Goal: Task Accomplishment & Management: Use online tool/utility

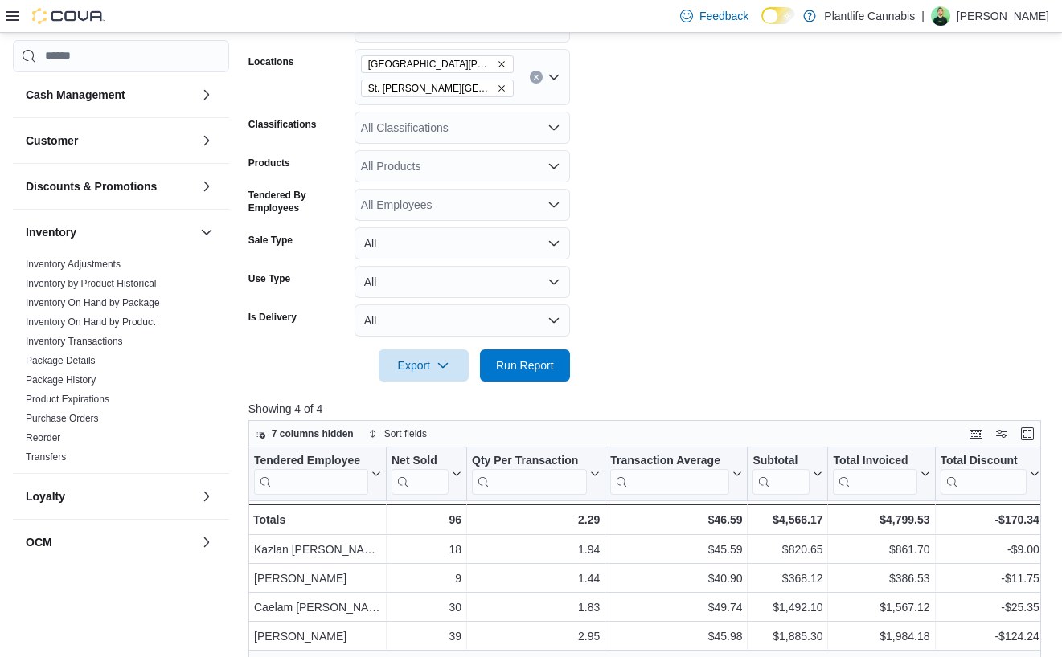
scroll to position [476, 0]
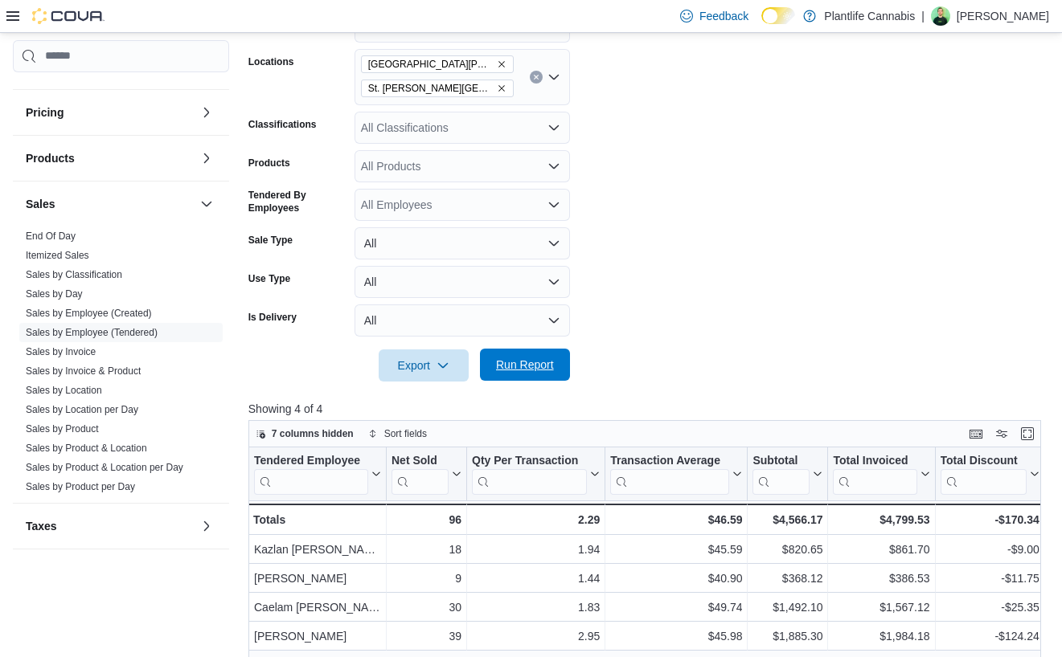
click at [536, 363] on span "Run Report" at bounding box center [525, 365] width 58 height 16
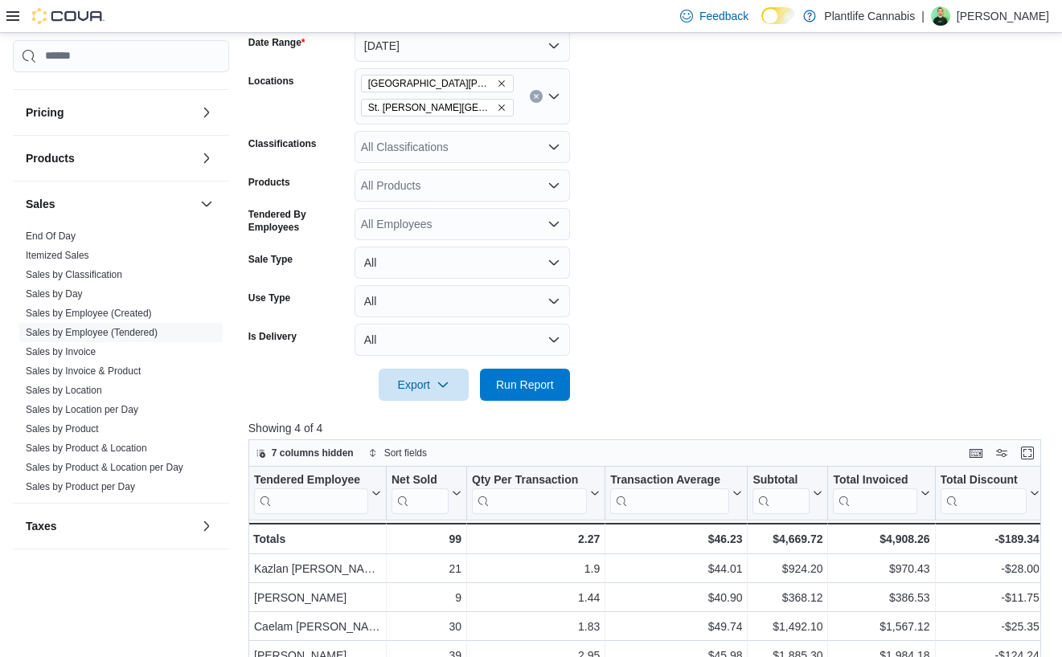
scroll to position [249, 0]
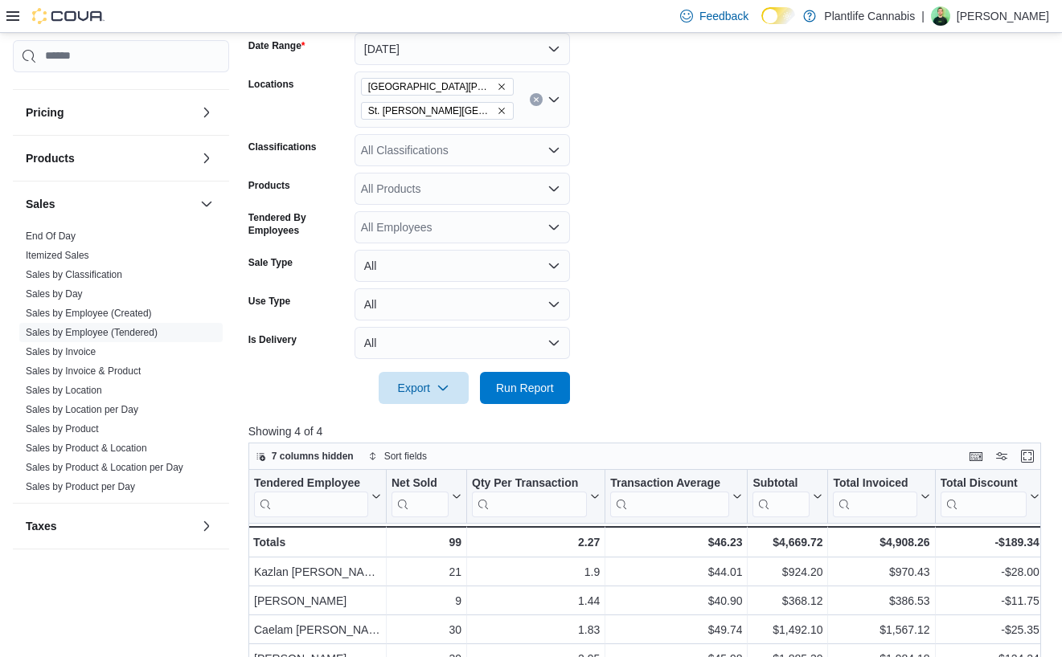
click at [440, 135] on div "All Classifications" at bounding box center [461, 150] width 215 height 32
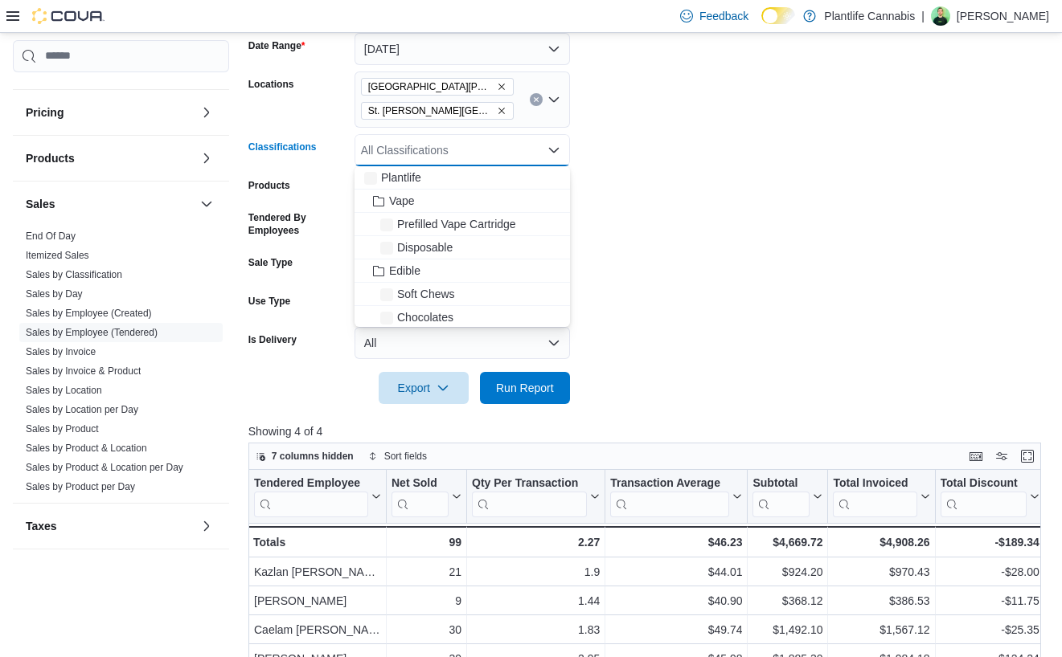
click at [437, 156] on div "All Classifications Combo box. Selected. Combo box input. All Classifications. …" at bounding box center [461, 150] width 215 height 32
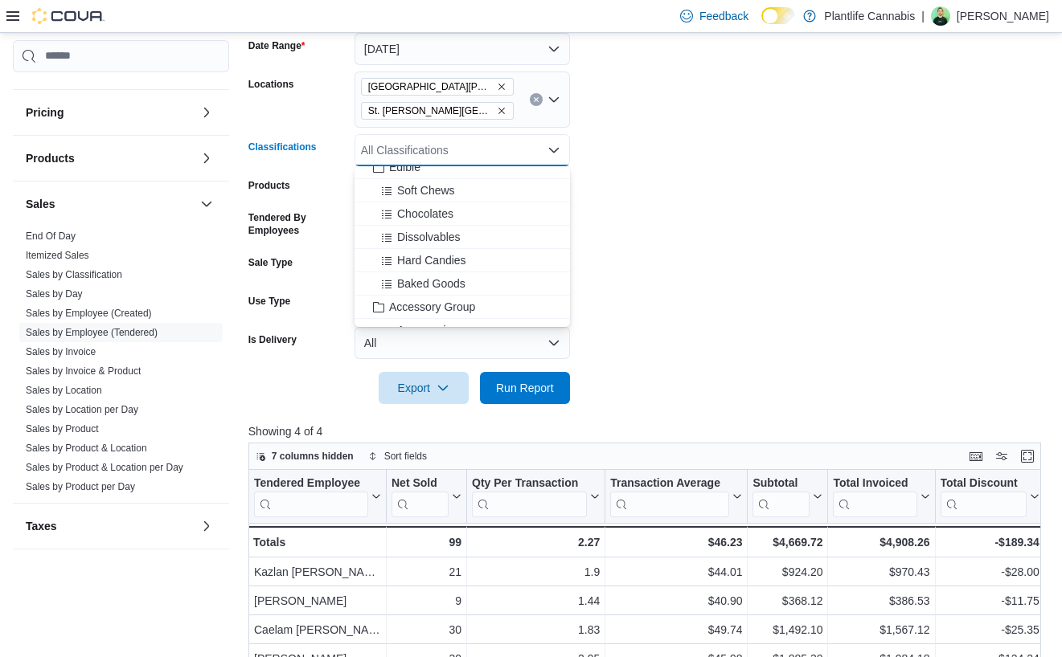
scroll to position [105, 0]
click at [472, 308] on span "Accessory Group" at bounding box center [432, 305] width 86 height 16
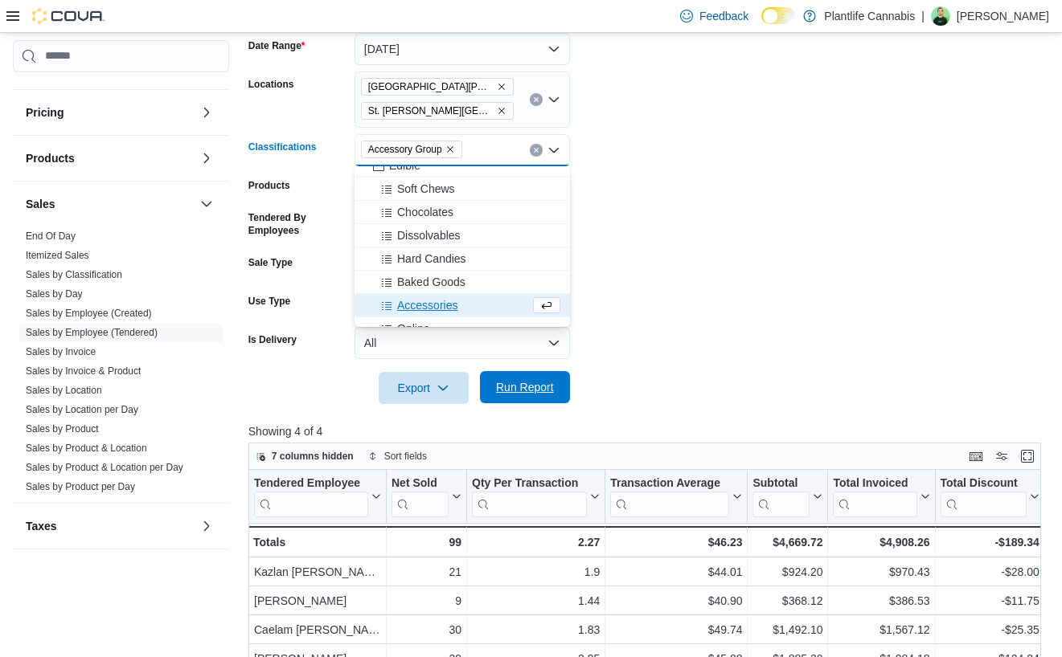
click at [538, 378] on span "Run Report" at bounding box center [524, 387] width 71 height 32
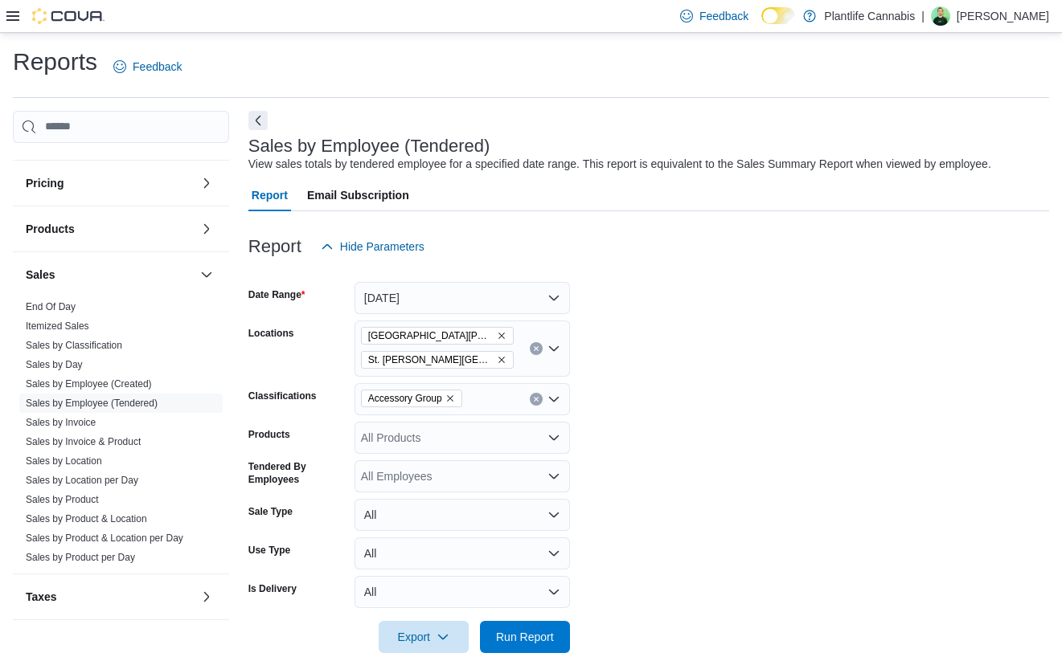
click at [497, 359] on icon "Remove St. Albert - Jensen Lakes from selection in this group" at bounding box center [502, 360] width 10 height 10
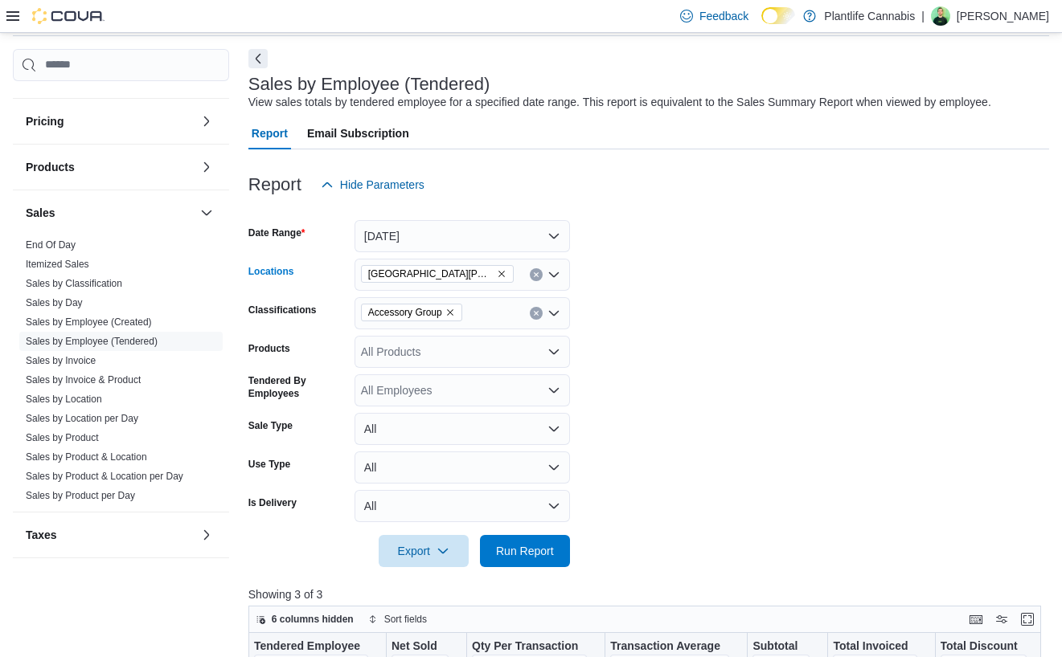
scroll to position [83, 0]
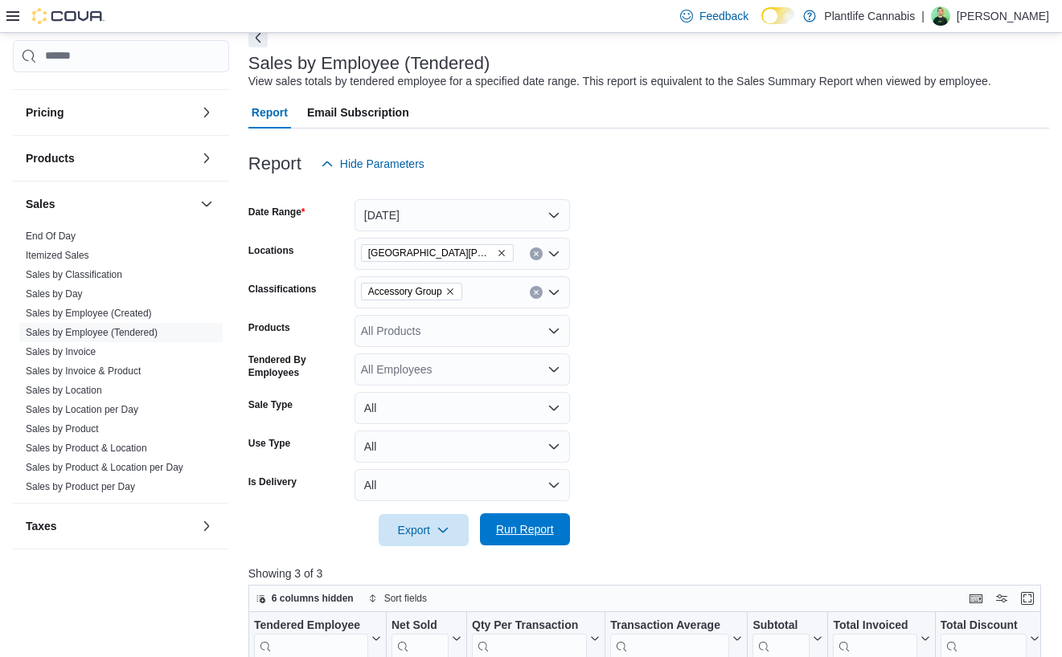
click at [546, 530] on span "Run Report" at bounding box center [525, 530] width 58 height 16
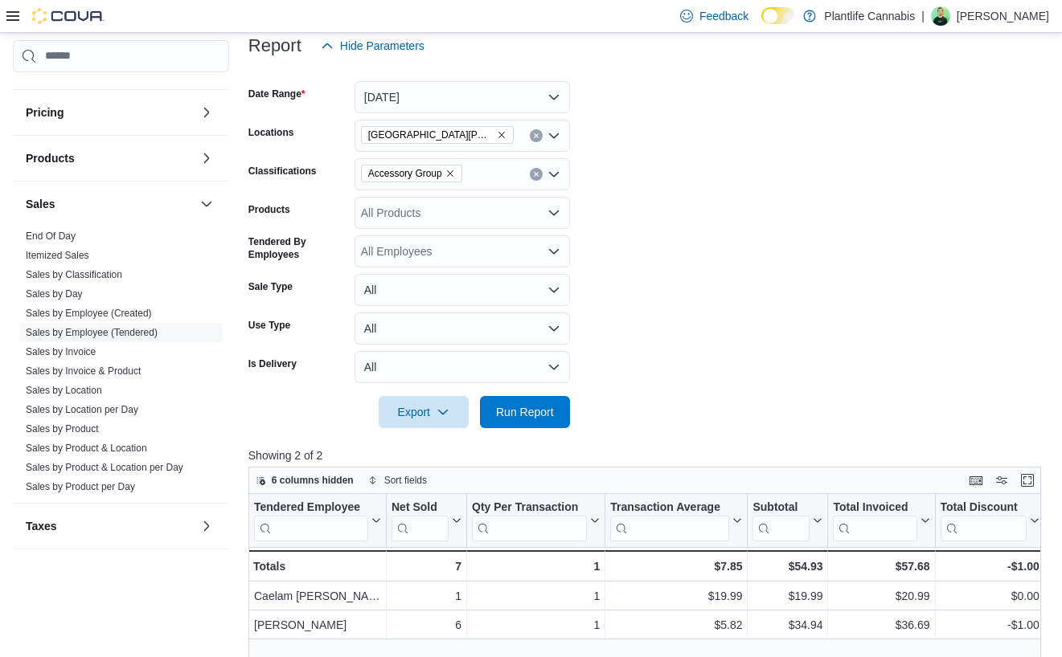
scroll to position [186, 0]
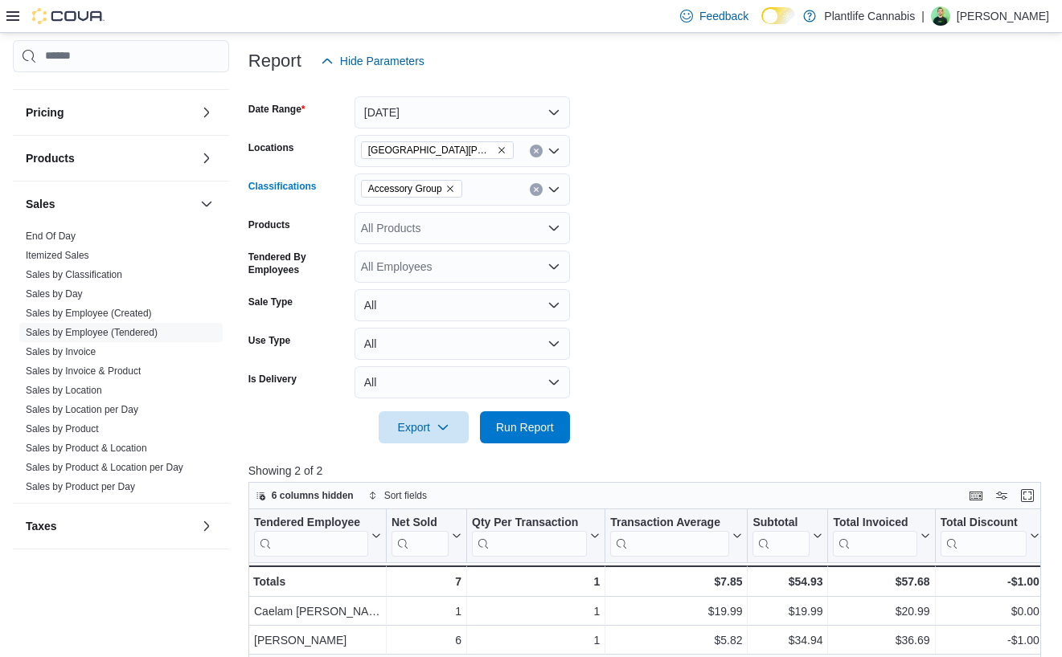
click at [455, 187] on icon "Remove Accessory Group from selection in this group" at bounding box center [450, 189] width 10 height 10
drag, startPoint x: 546, startPoint y: 435, endPoint x: 659, endPoint y: 349, distance: 141.6
click at [546, 435] on span "Run Report" at bounding box center [524, 427] width 71 height 32
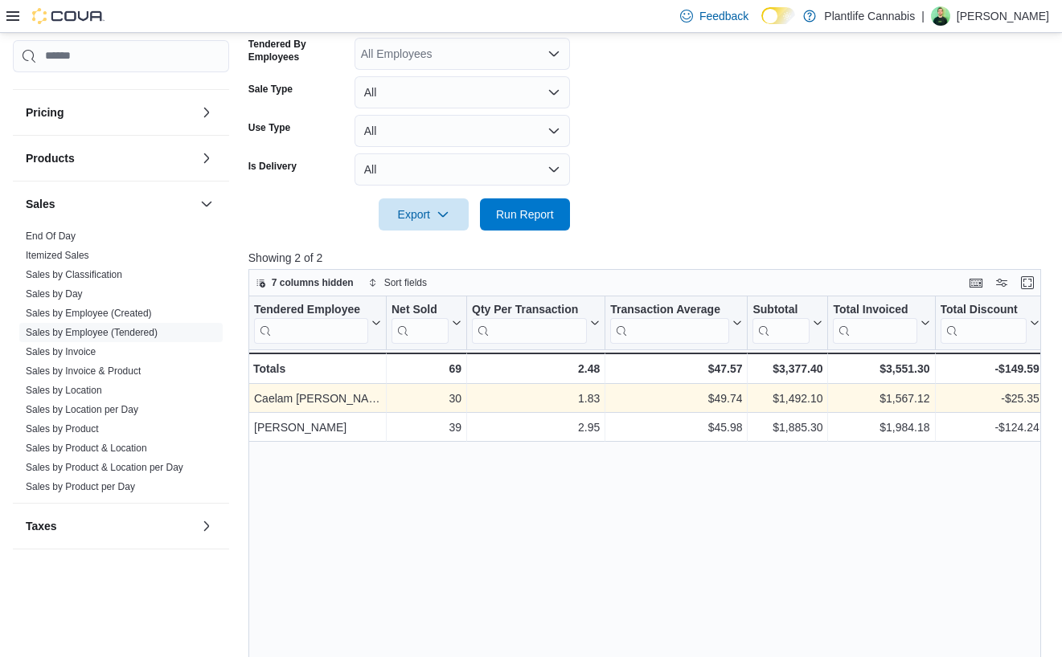
scroll to position [443, 0]
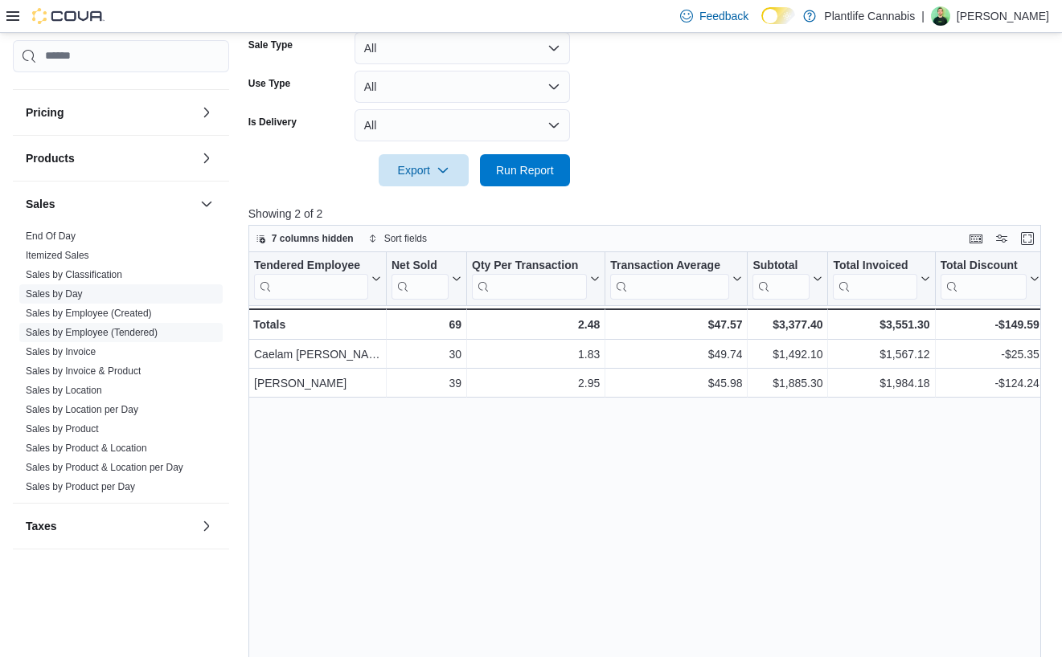
click at [76, 295] on link "Sales by Day" at bounding box center [54, 294] width 57 height 11
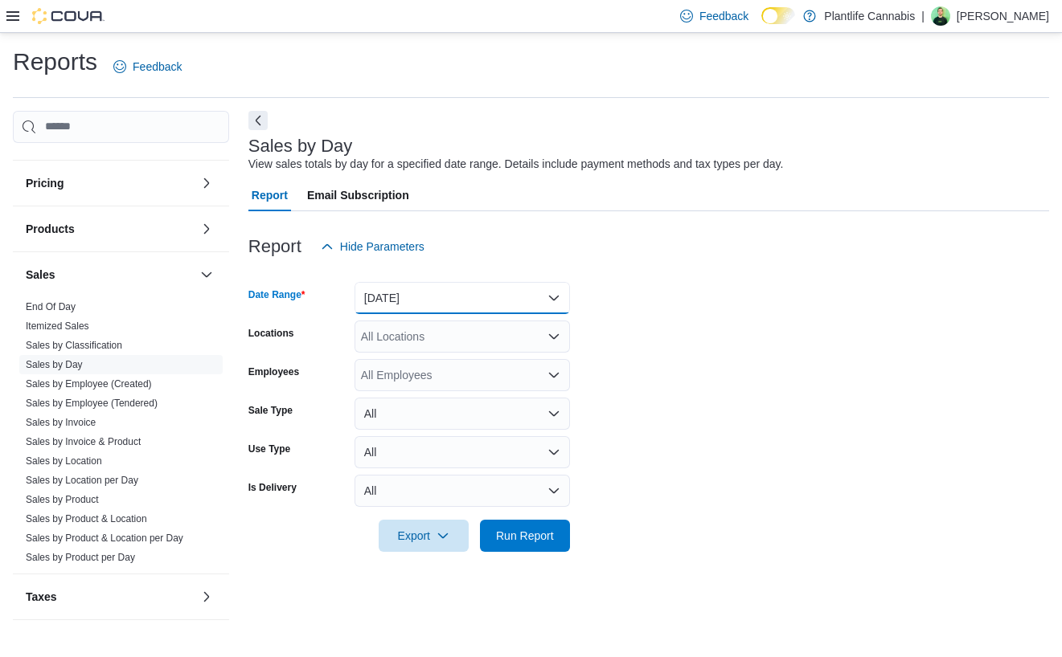
click at [445, 302] on button "[DATE]" at bounding box center [461, 298] width 215 height 32
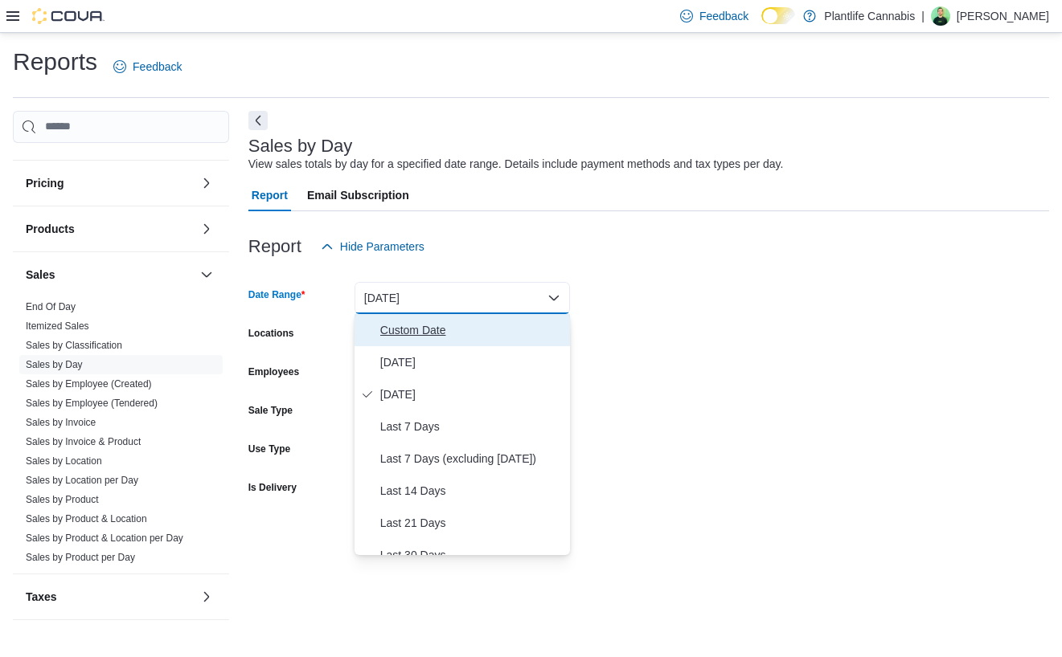
click at [436, 334] on span "Custom Date" at bounding box center [471, 330] width 183 height 19
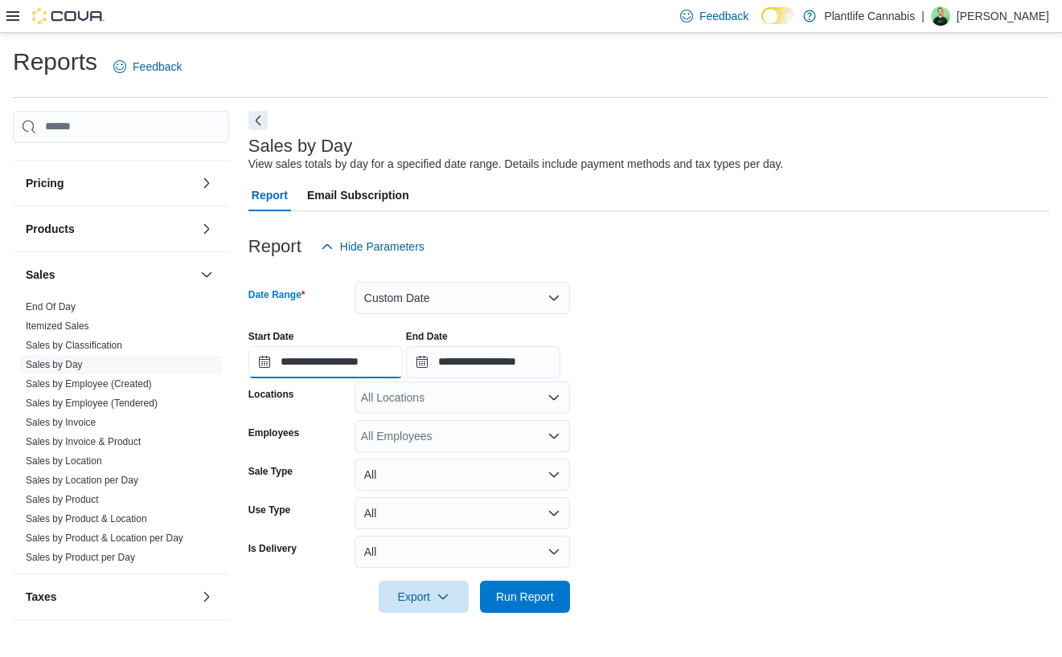
drag, startPoint x: 391, startPoint y: 362, endPoint x: 401, endPoint y: 372, distance: 14.2
click at [391, 362] on input "**********" at bounding box center [325, 362] width 154 height 32
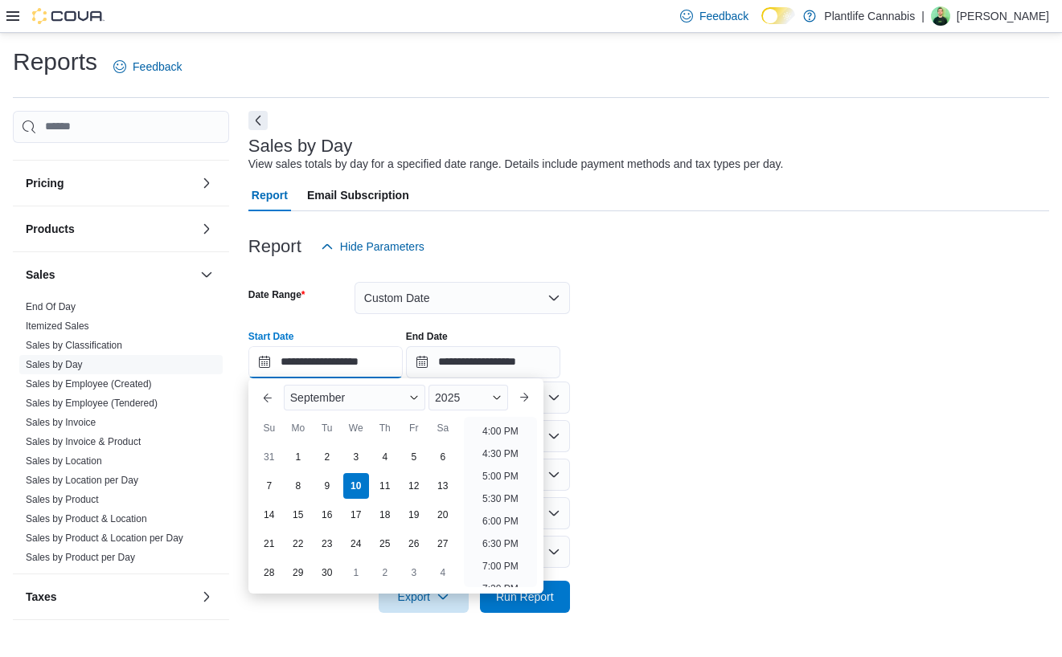
scroll to position [771, 0]
click at [504, 557] on li "8:00 PM" at bounding box center [500, 559] width 49 height 19
type input "**********"
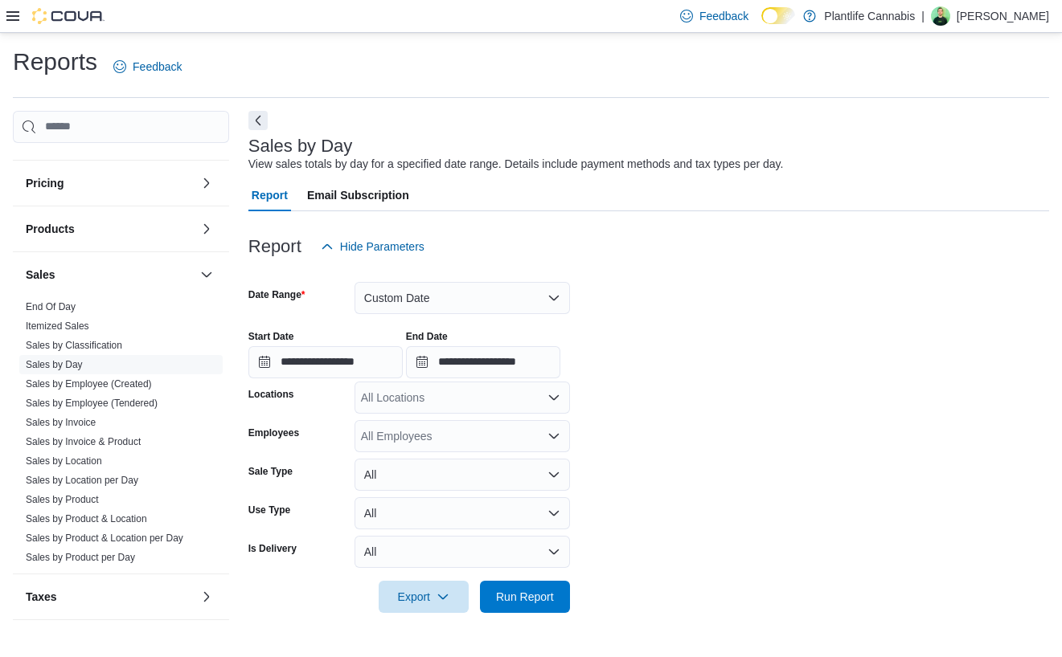
click at [419, 396] on div "All Locations" at bounding box center [461, 398] width 215 height 32
type input "****"
drag, startPoint x: 419, startPoint y: 412, endPoint x: 744, endPoint y: 449, distance: 327.6
click at [424, 413] on body "Feedback Dark Mode Plantlife Cannabis | [PERSON_NAME] Reports Feedback Cash Man…" at bounding box center [531, 328] width 1062 height 657
drag, startPoint x: 506, startPoint y: 427, endPoint x: 846, endPoint y: 476, distance: 343.5
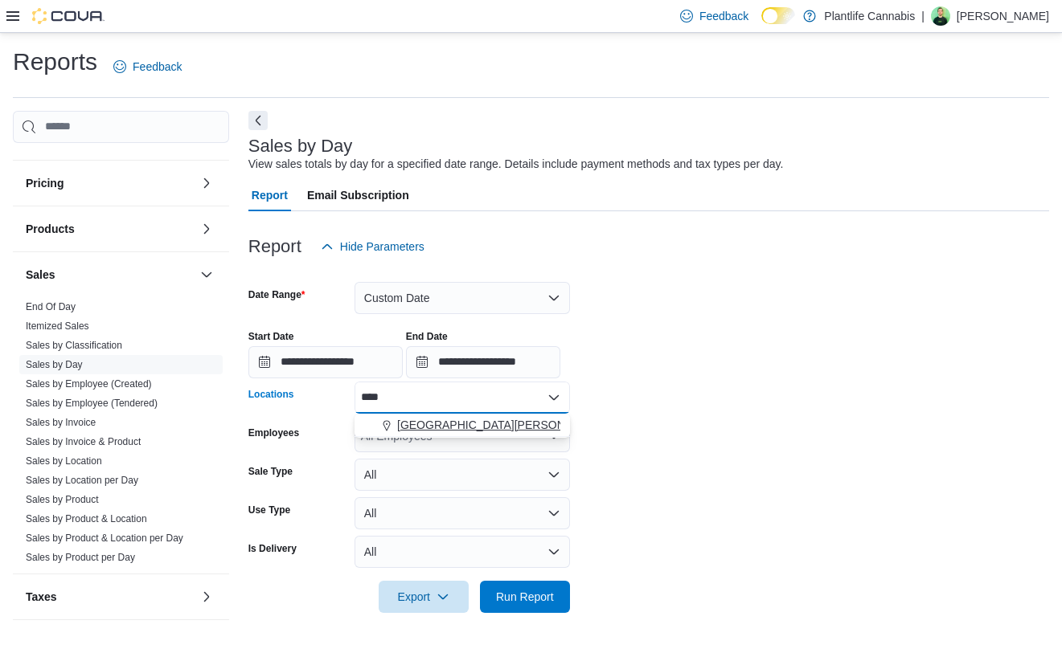
click at [522, 428] on div "[GEOGRAPHIC_DATA][PERSON_NAME]" at bounding box center [462, 425] width 196 height 16
drag, startPoint x: 846, startPoint y: 476, endPoint x: 826, endPoint y: 500, distance: 31.4
click at [844, 481] on form "**********" at bounding box center [648, 438] width 800 height 350
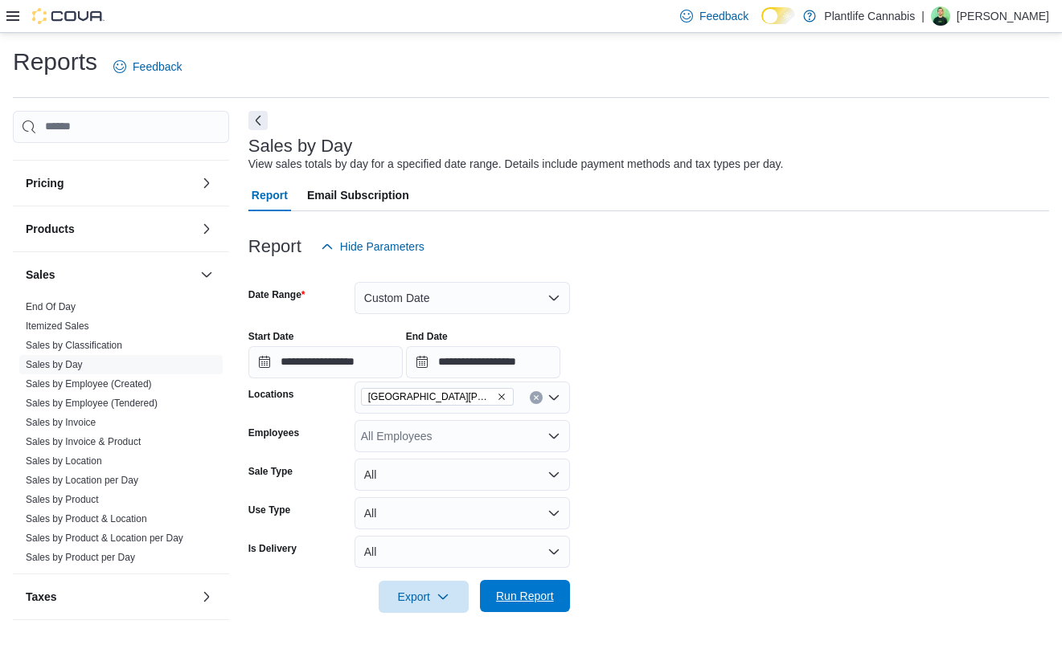
click at [568, 600] on button "Run Report" at bounding box center [525, 596] width 90 height 32
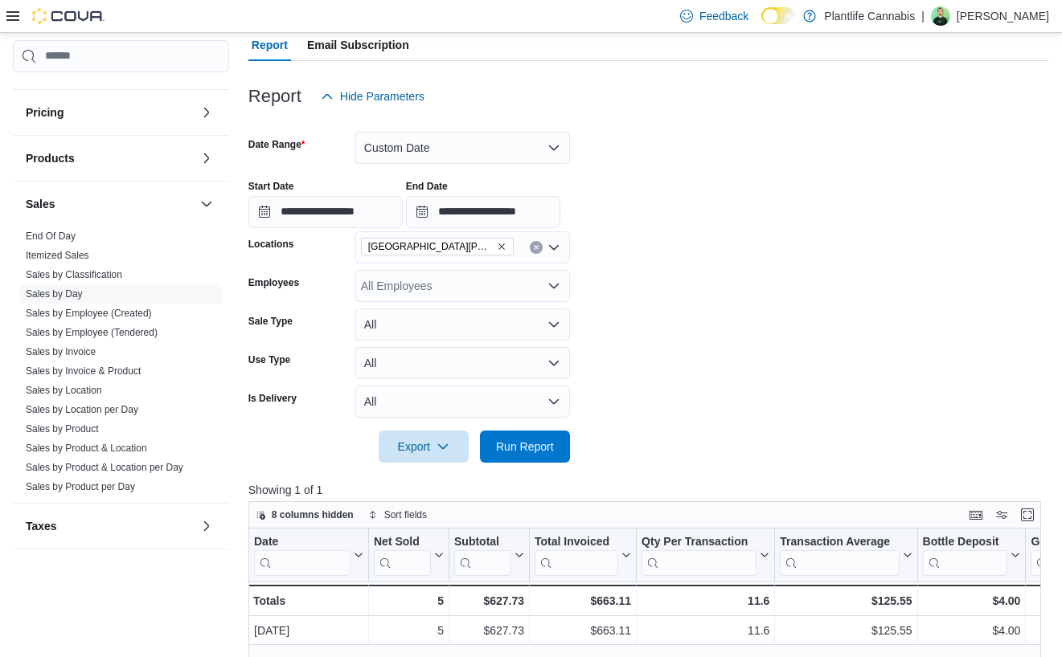
scroll to position [226, 0]
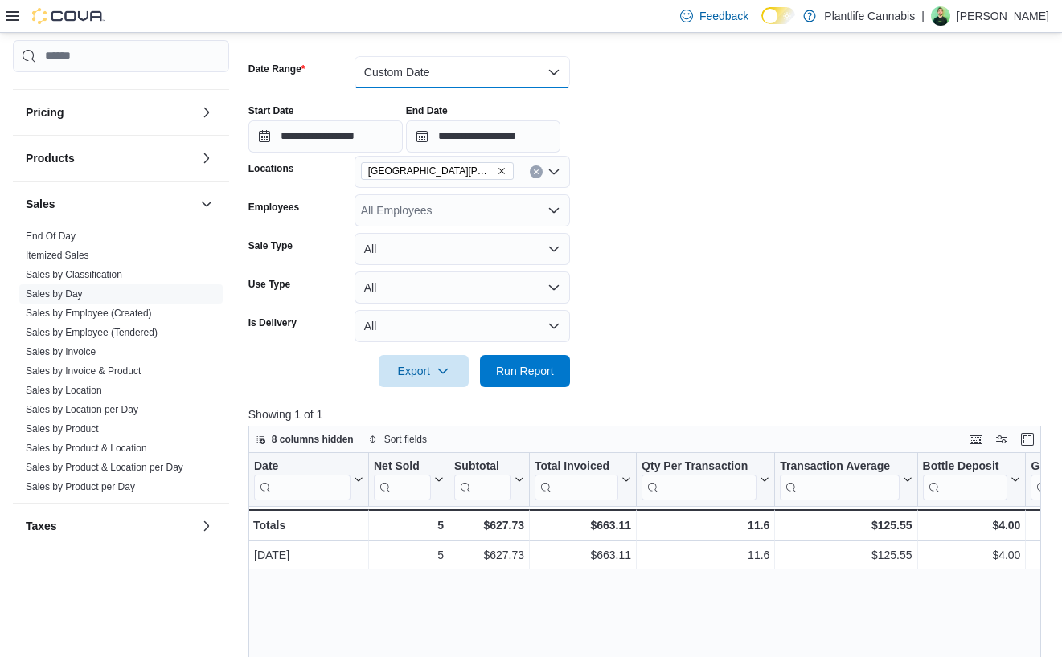
click at [461, 75] on button "Custom Date" at bounding box center [461, 72] width 215 height 32
click at [471, 69] on button "Custom Date" at bounding box center [461, 72] width 215 height 32
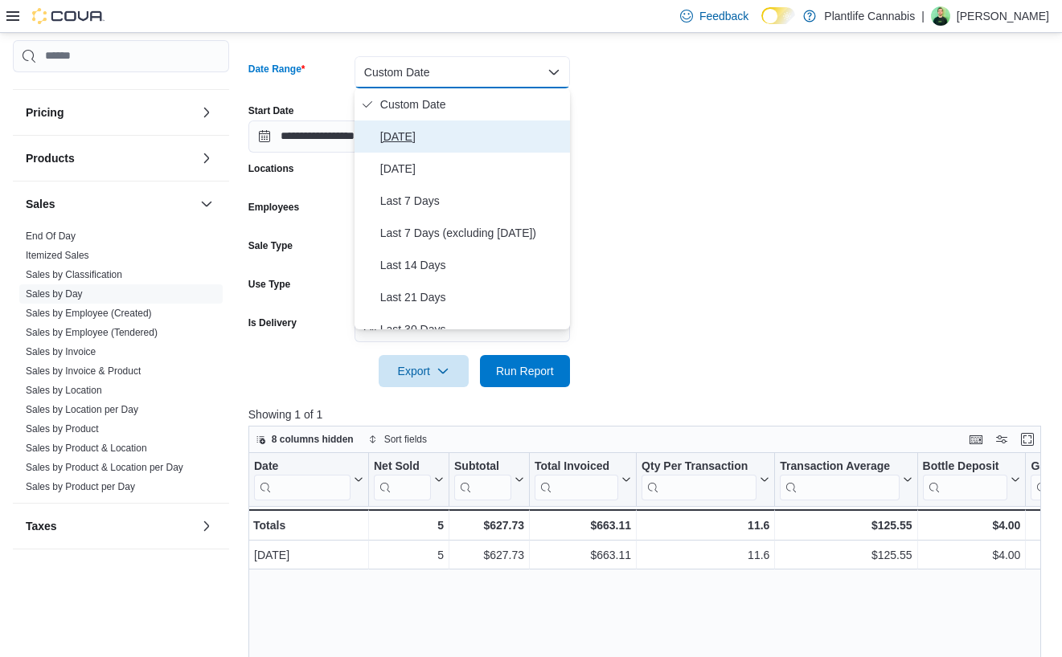
drag, startPoint x: 460, startPoint y: 135, endPoint x: 669, endPoint y: 215, distance: 223.9
click at [469, 136] on span "[DATE]" at bounding box center [471, 136] width 183 height 19
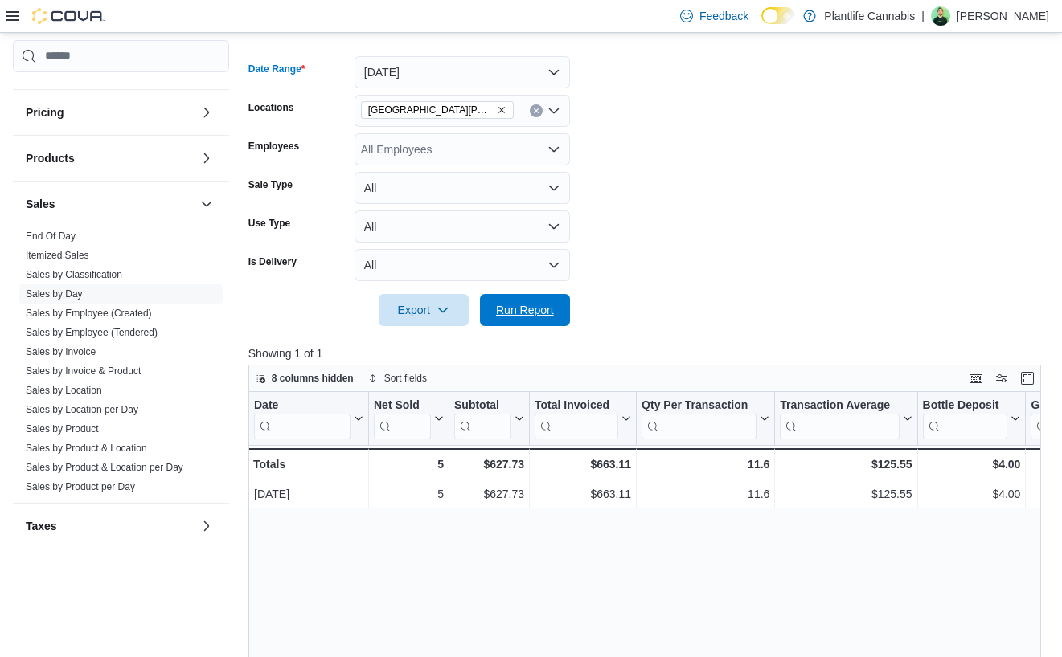
drag, startPoint x: 544, startPoint y: 309, endPoint x: 831, endPoint y: 267, distance: 290.1
click at [544, 309] on span "Run Report" at bounding box center [525, 310] width 58 height 16
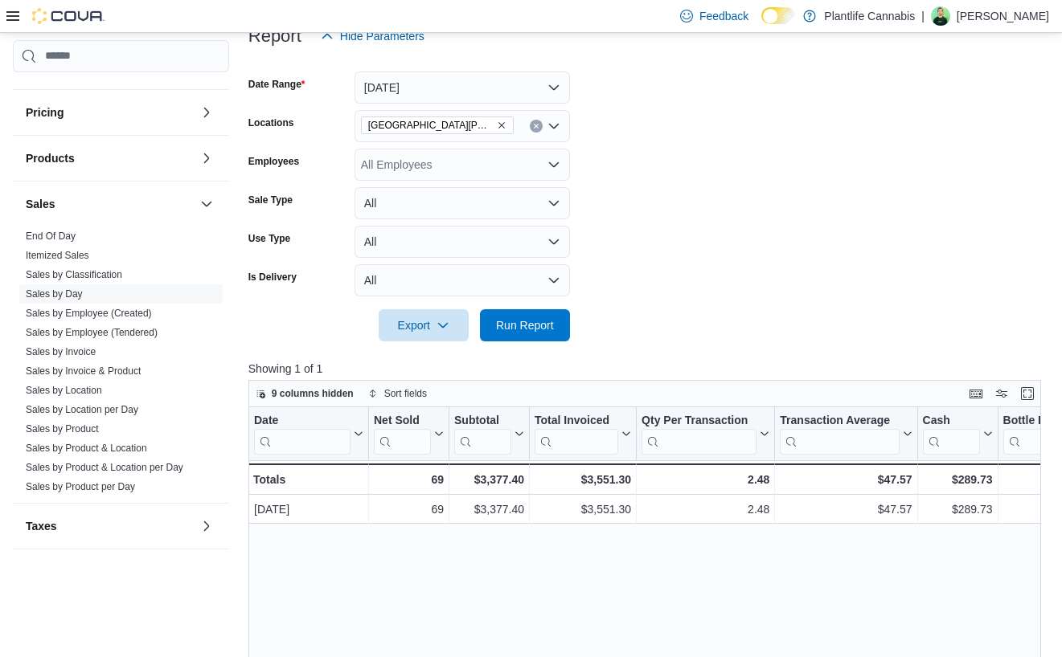
scroll to position [311, 0]
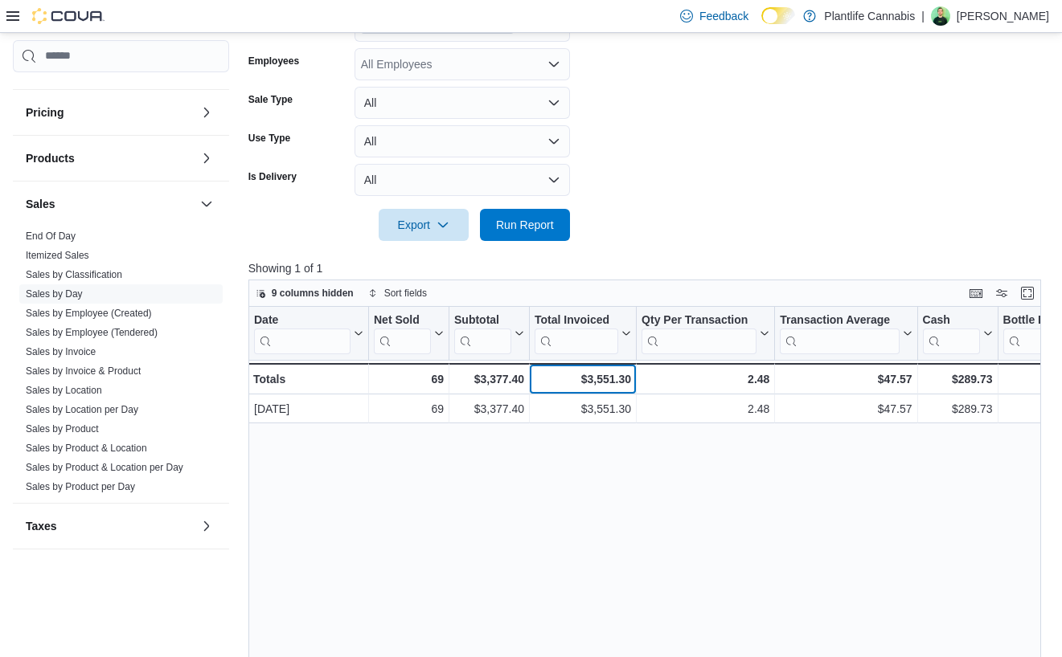
click at [600, 383] on div "$3,551.30" at bounding box center [582, 379] width 96 height 19
copy div "3,551.30"
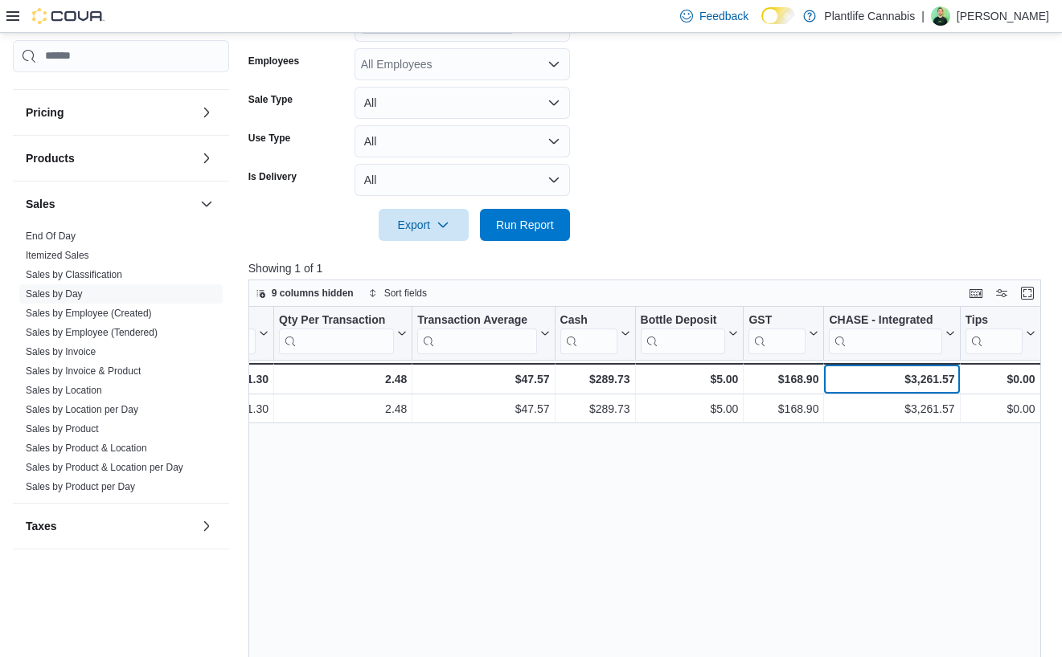
click at [906, 382] on div "$3,261.57" at bounding box center [891, 379] width 125 height 19
copy div "3,261.57"
